Goal: Task Accomplishment & Management: Use online tool/utility

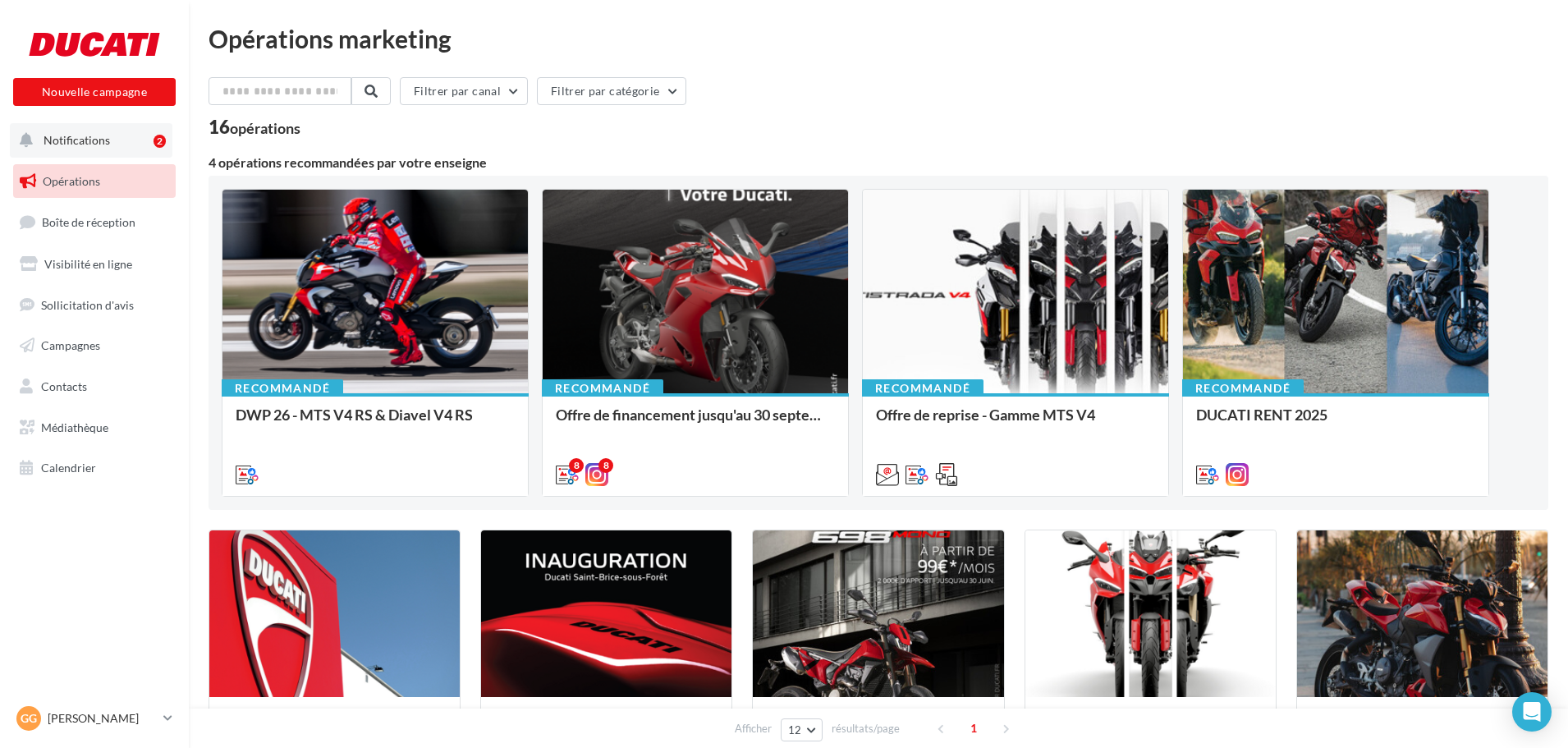
click at [61, 142] on span "Notifications" at bounding box center [77, 139] width 66 height 14
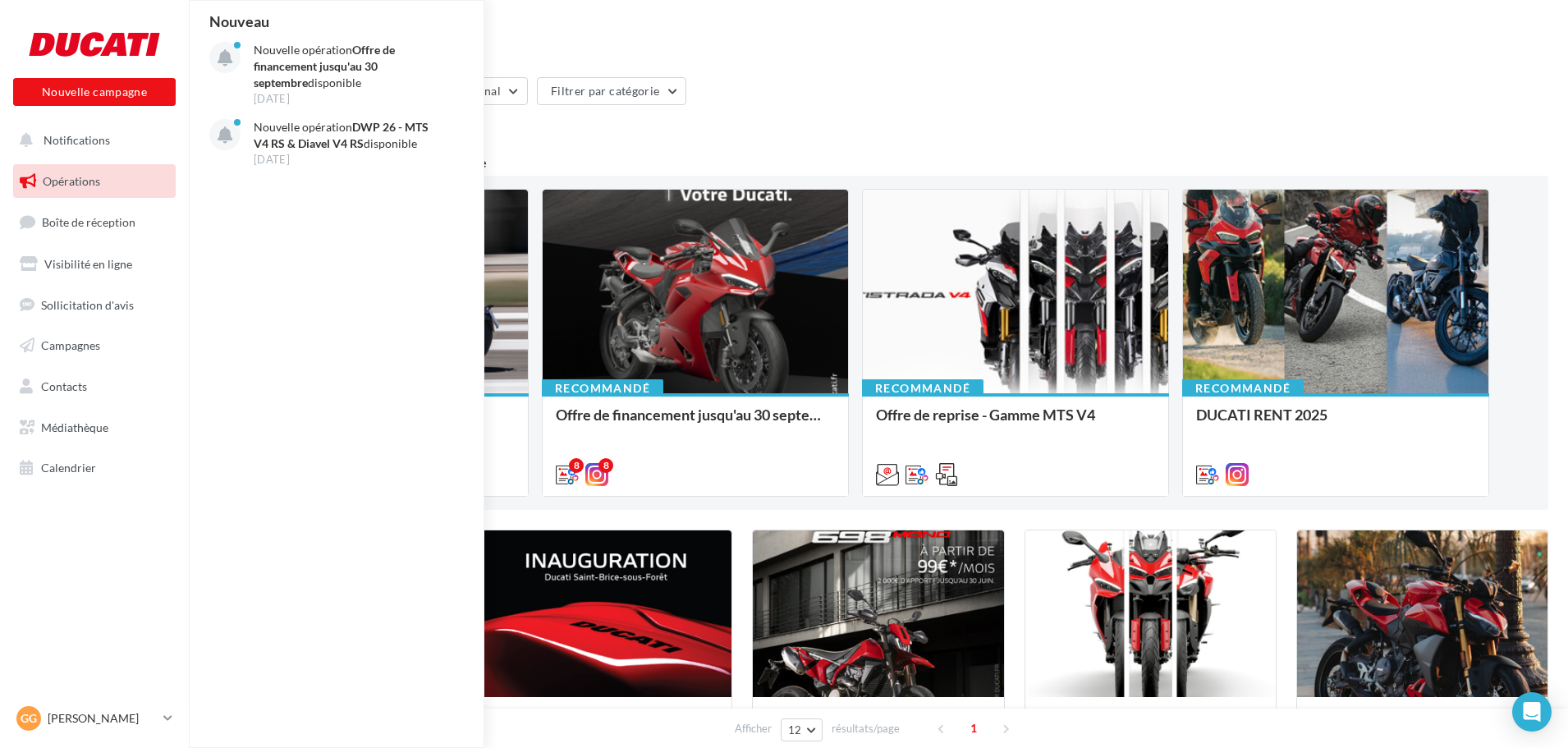
click at [811, 126] on div "16 opérations" at bounding box center [878, 129] width 1340 height 22
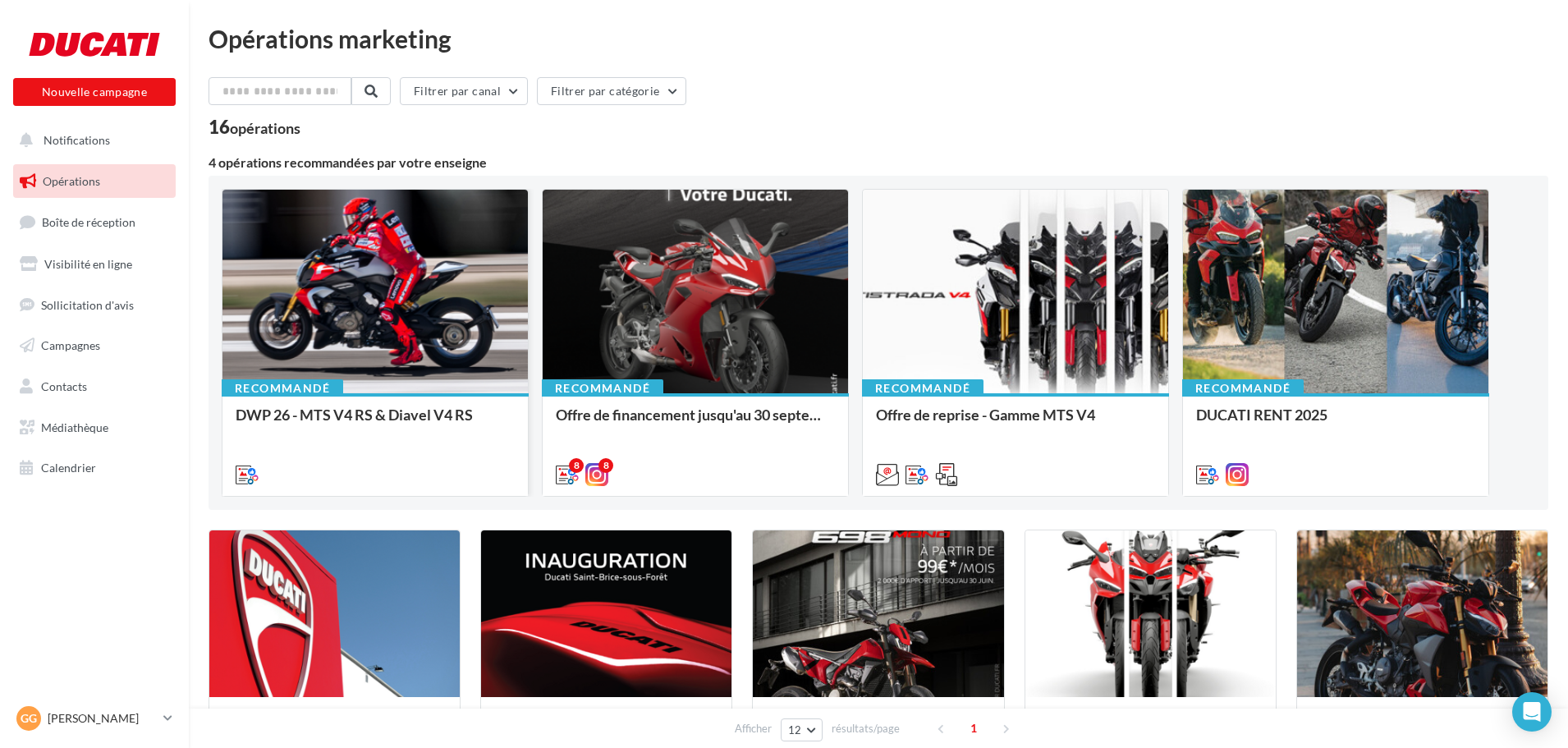
click at [439, 337] on div at bounding box center [375, 292] width 306 height 205
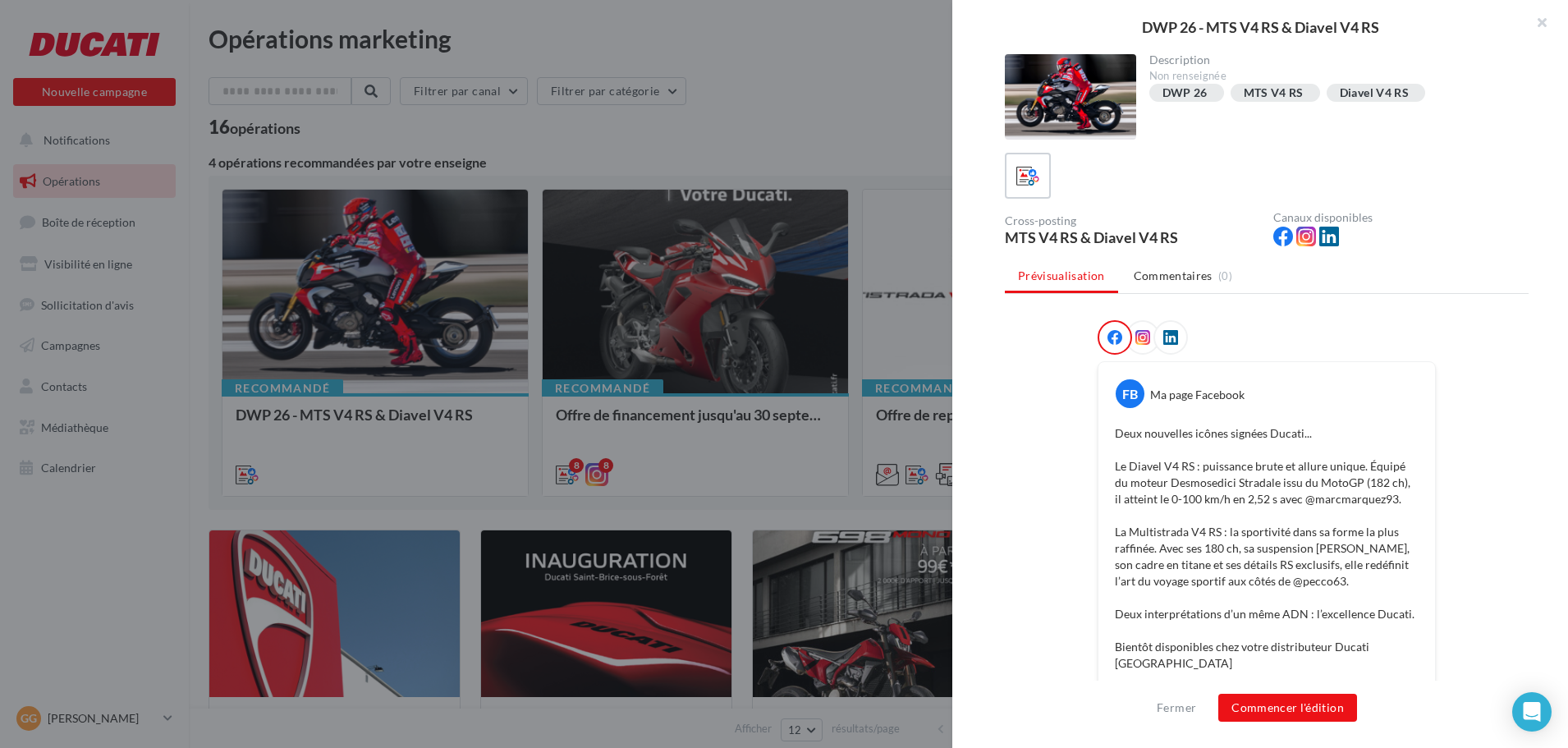
click at [740, 129] on div at bounding box center [784, 374] width 1568 height 748
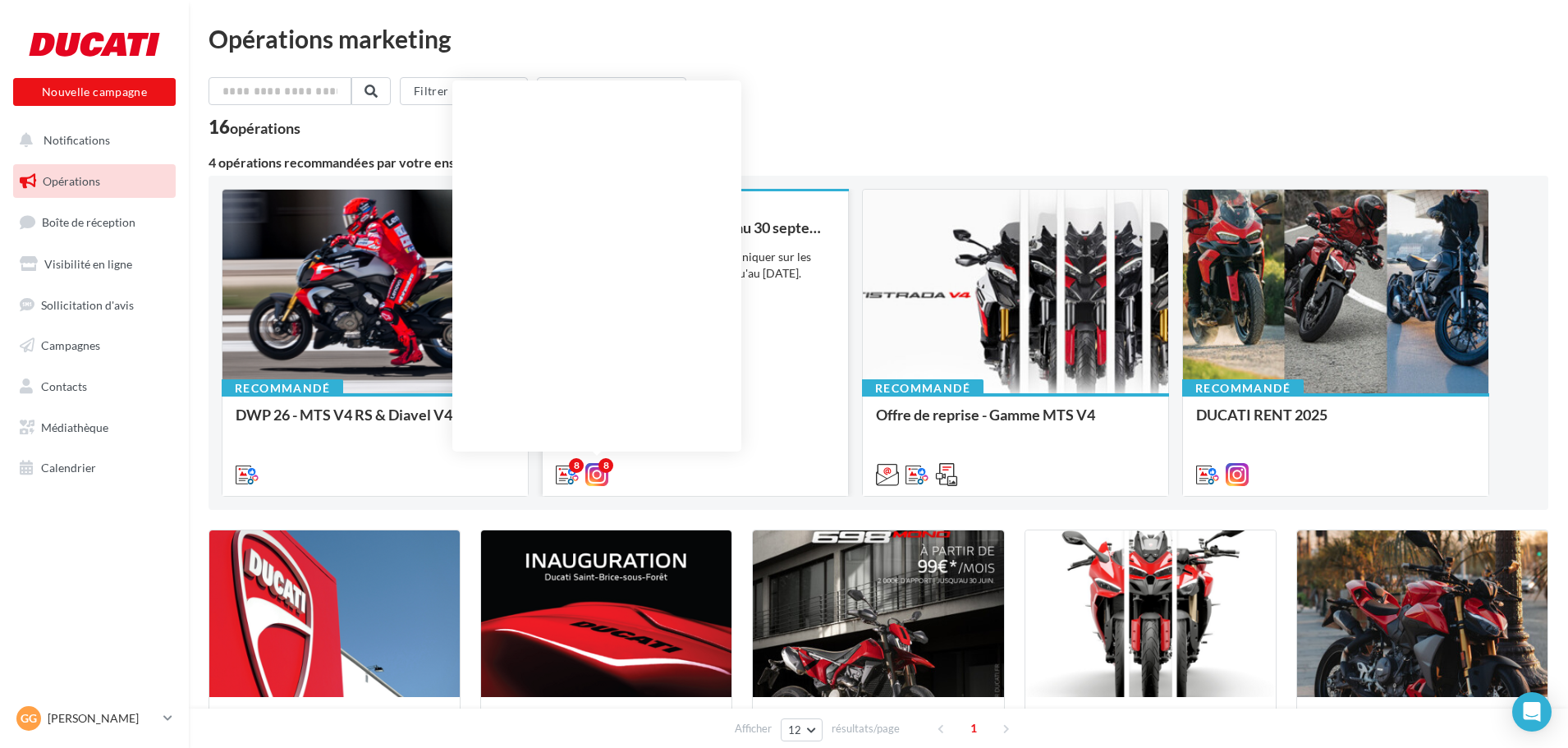
click at [600, 479] on icon at bounding box center [597, 474] width 23 height 23
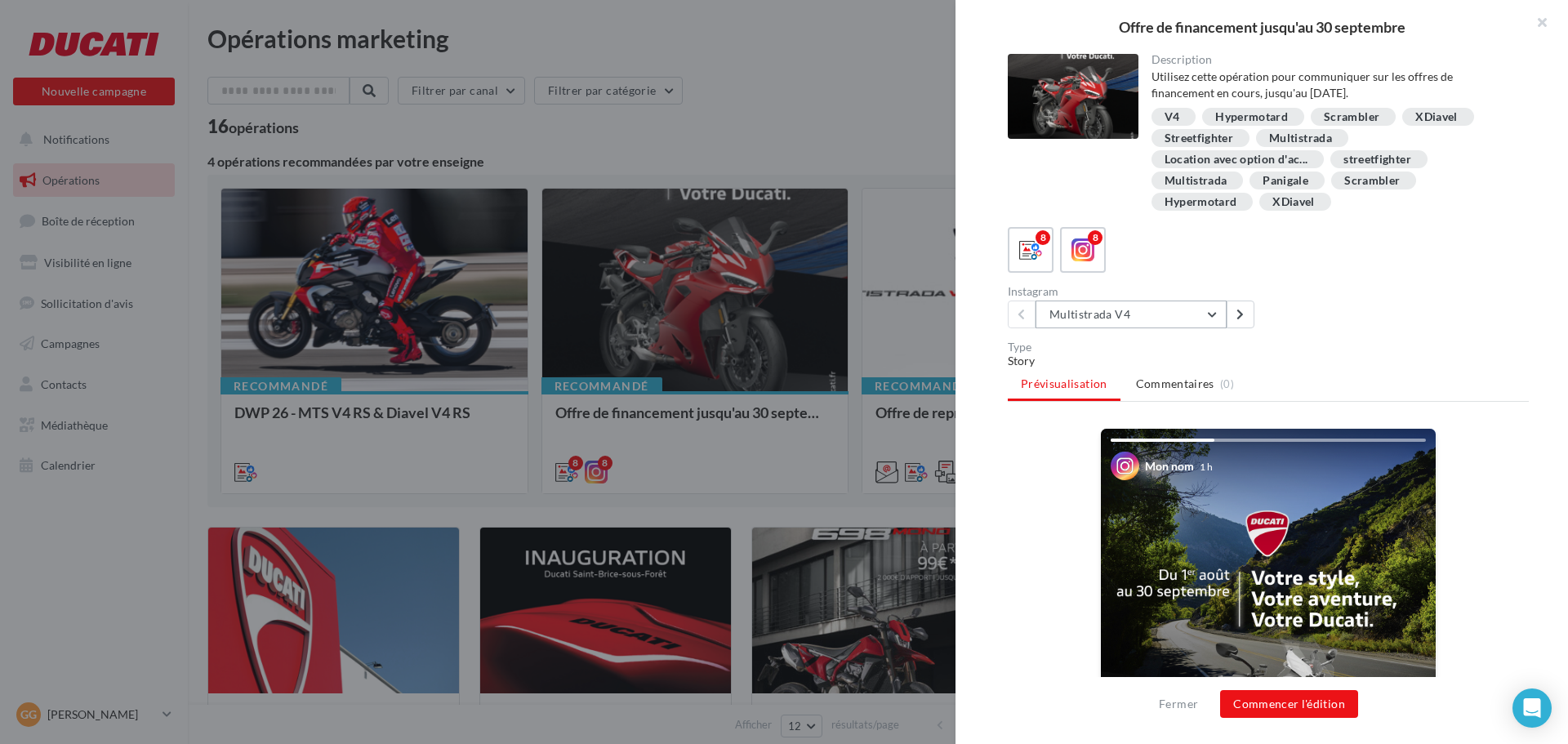
click at [1104, 316] on button "Multistrada V4" at bounding box center [1130, 314] width 191 height 27
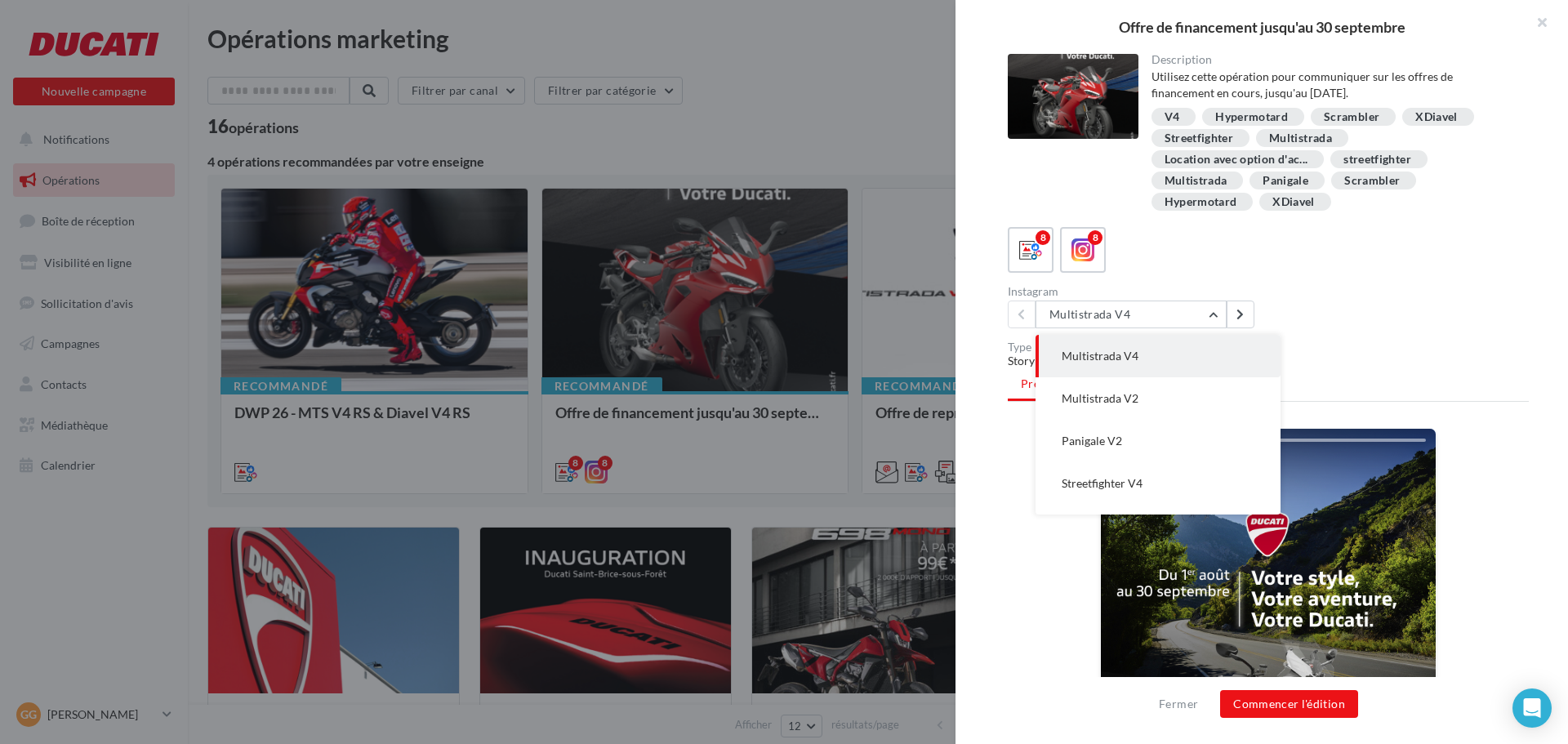
click at [1164, 267] on div "8 8" at bounding box center [1268, 250] width 521 height 46
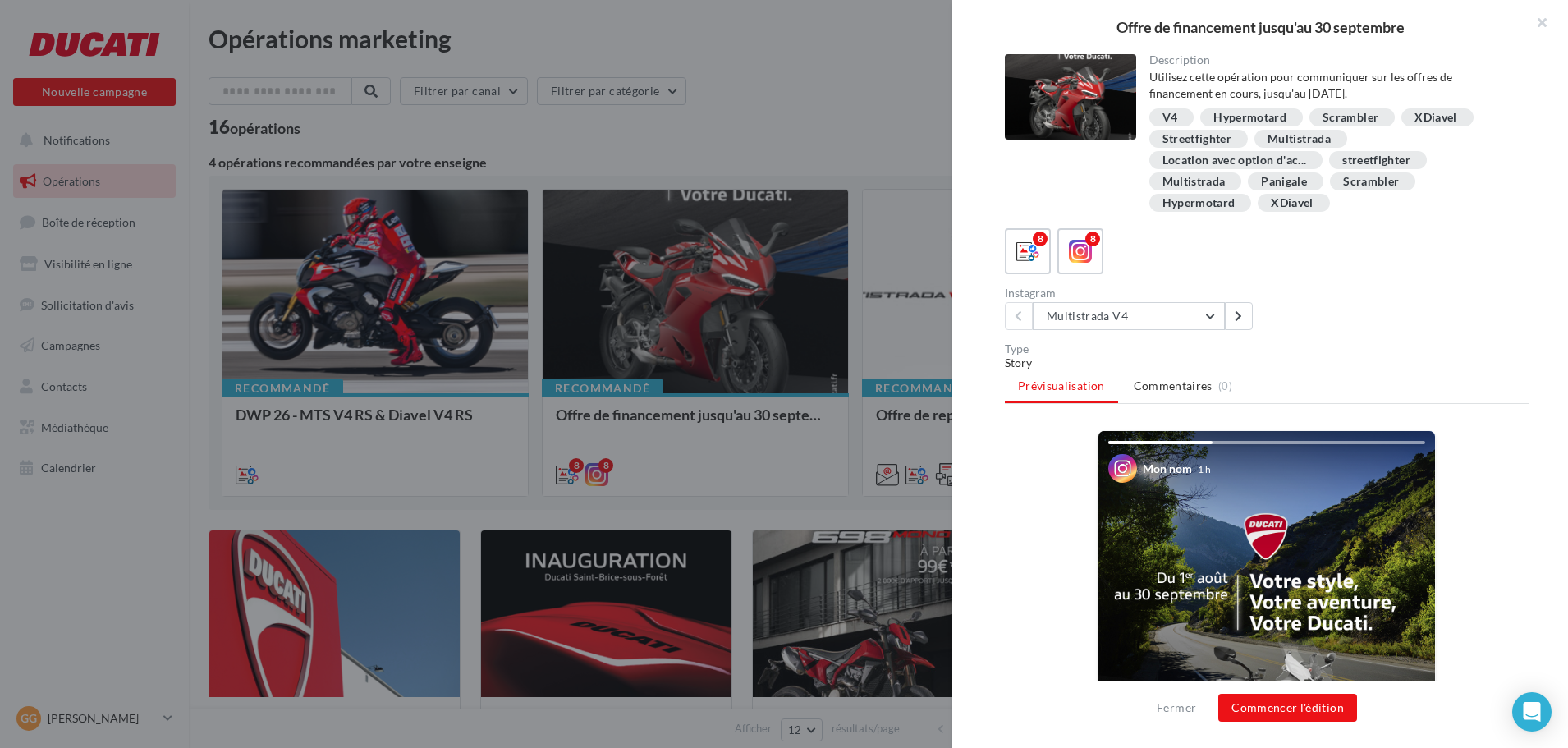
click at [557, 132] on div at bounding box center [784, 374] width 1568 height 748
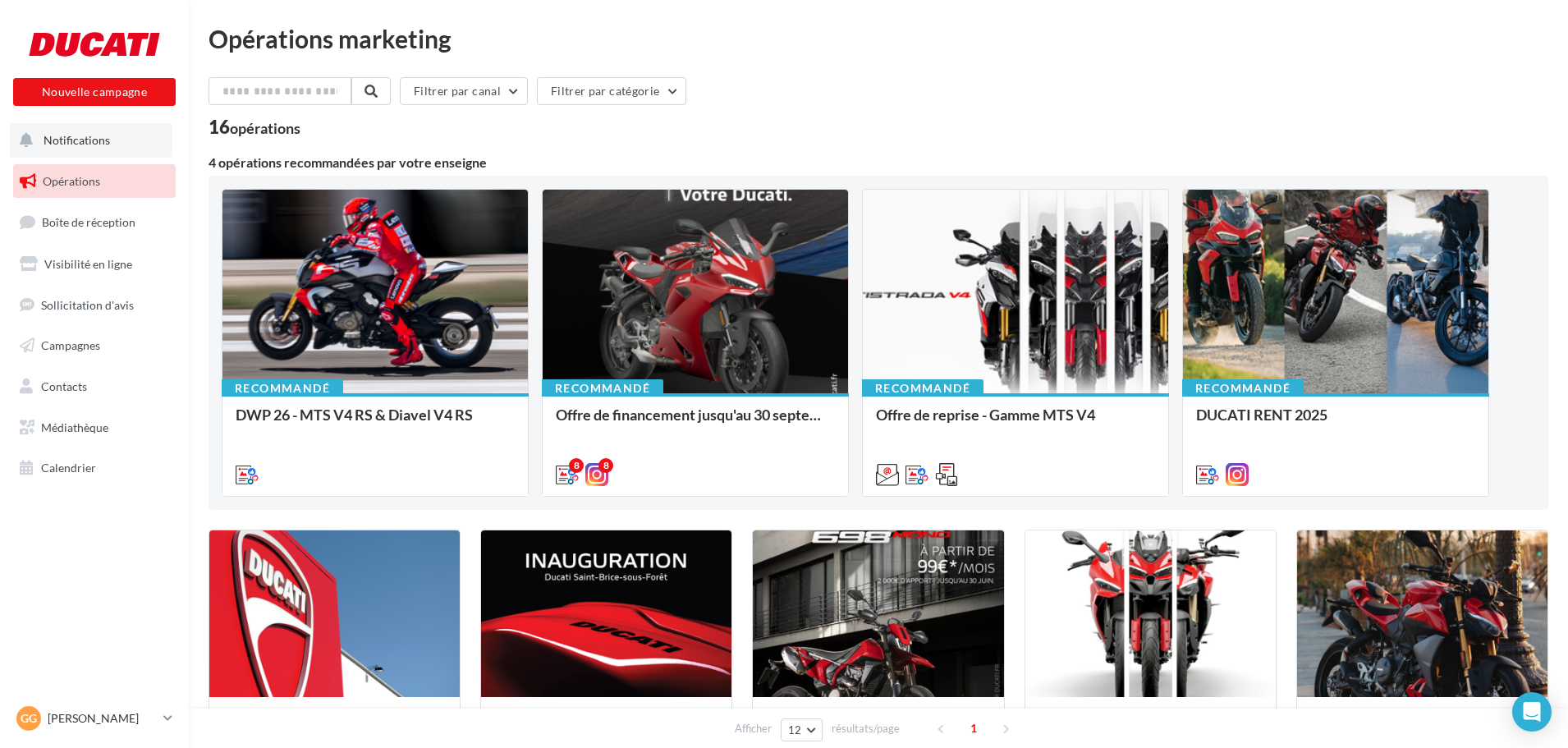
click at [90, 126] on button "Notifications" at bounding box center [91, 140] width 163 height 34
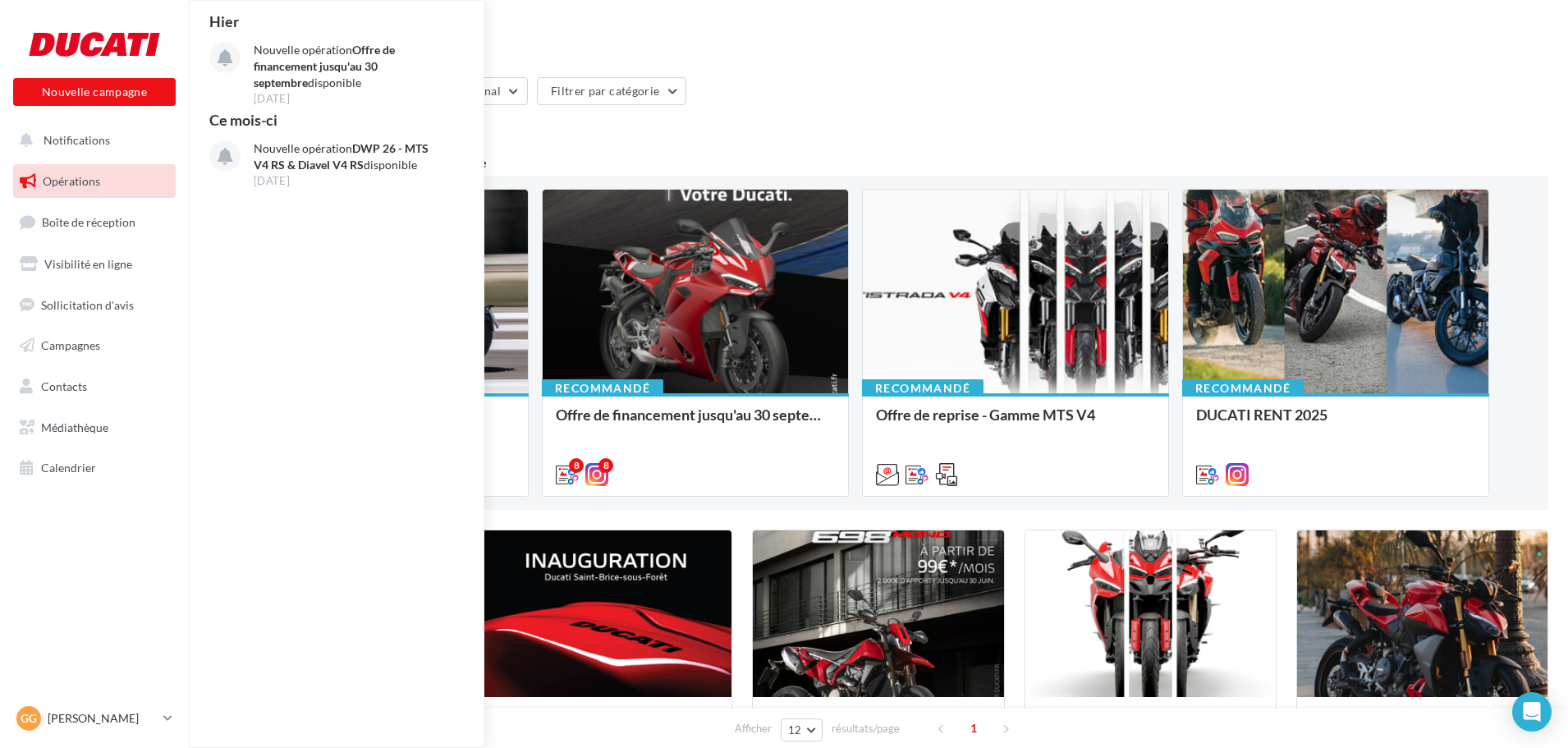
click at [946, 129] on div "16 opérations" at bounding box center [878, 129] width 1340 height 22
